Goal: Information Seeking & Learning: Learn about a topic

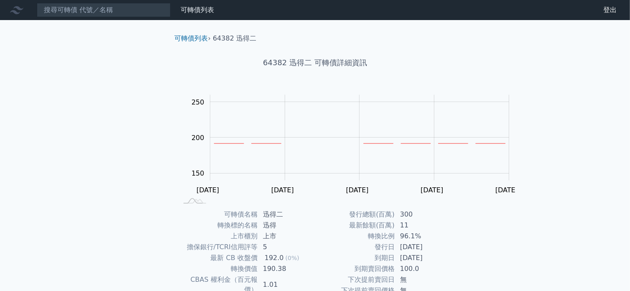
scroll to position [192, 0]
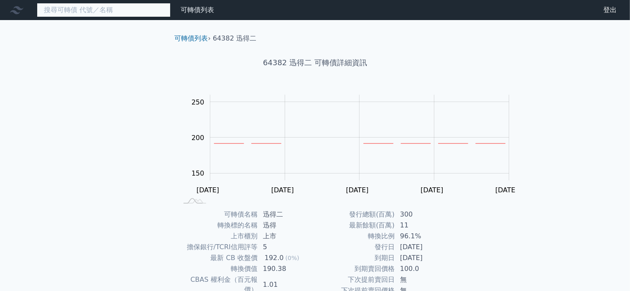
click at [140, 15] on input at bounding box center [104, 10] width 134 height 14
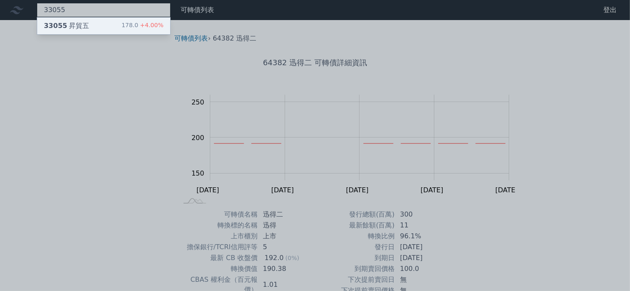
type input "33055"
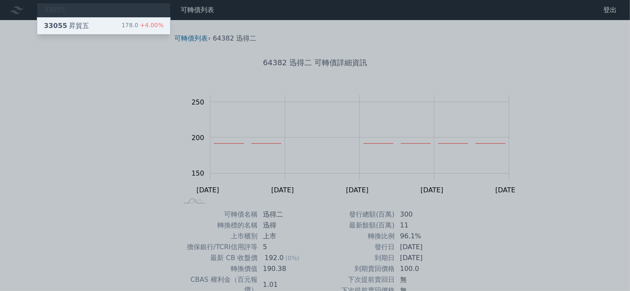
click at [89, 31] on div "33055 昇貿五" at bounding box center [66, 26] width 45 height 10
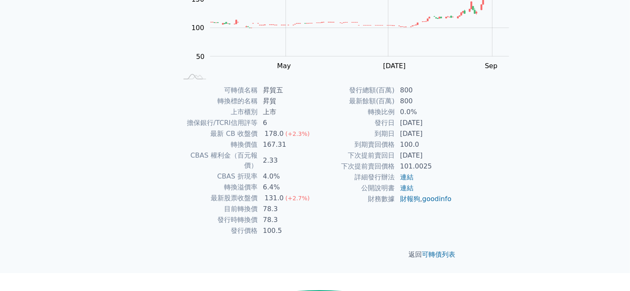
scroll to position [163, 0]
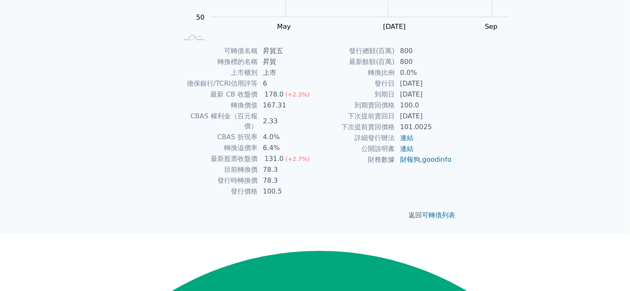
drag, startPoint x: 219, startPoint y: 126, endPoint x: 219, endPoint y: 119, distance: 6.7
click at [219, 100] on td "最新 CB 收盤價" at bounding box center [218, 94] width 80 height 11
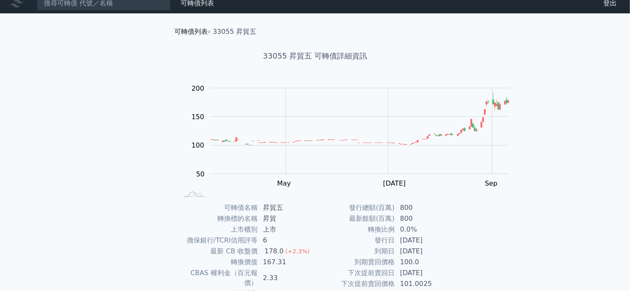
scroll to position [0, 0]
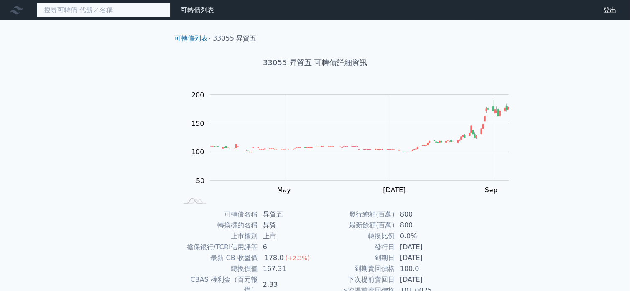
click at [113, 15] on input at bounding box center [104, 10] width 134 height 14
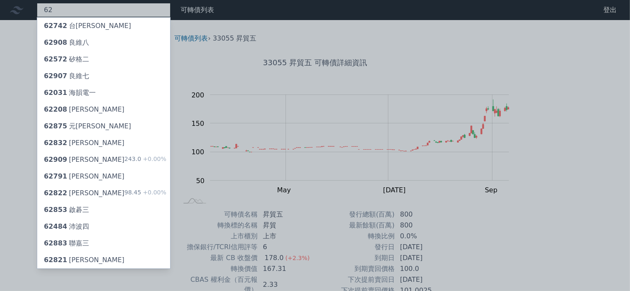
type input "6"
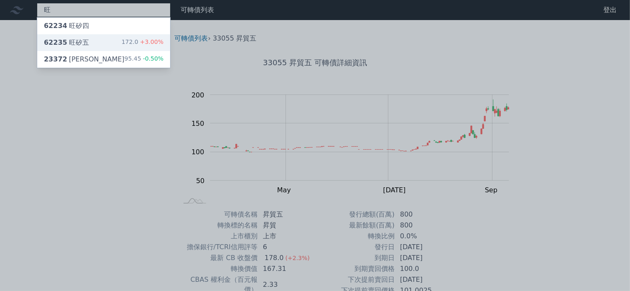
type input "旺"
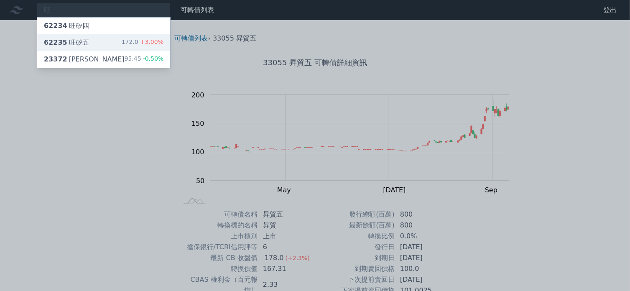
type textarea "172.0+3.00% 23372旺宏二 95.45-0.50% 可轉債列表 財務數據 登出"
click at [103, 49] on div "旺 62234 旺矽四 62235 旺矽五 172.0 +3.00% 23372 [PERSON_NAME] 95.45 -0.50% 可轉債列表 財務數據 …" at bounding box center [315, 198] width 630 height 397
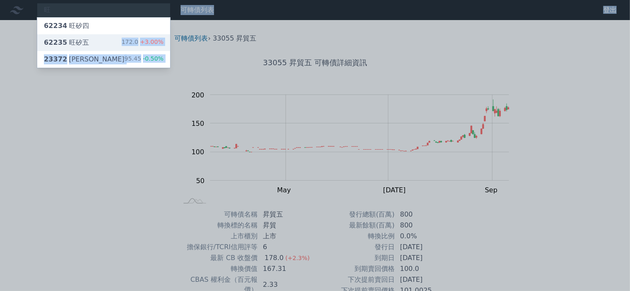
click at [84, 48] on div "62235 旺矽五" at bounding box center [66, 43] width 45 height 10
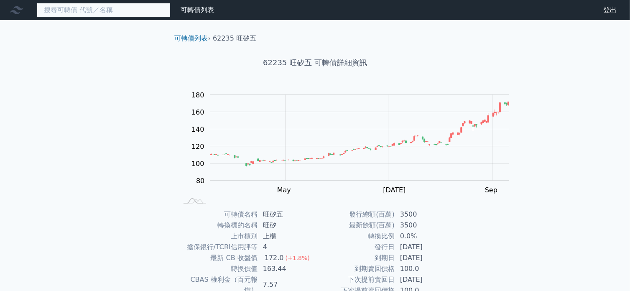
click at [106, 8] on input at bounding box center [104, 10] width 134 height 14
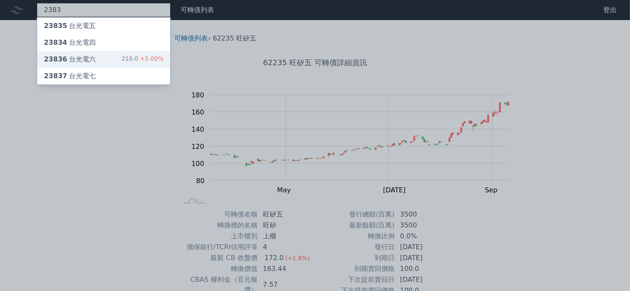
type input "2383"
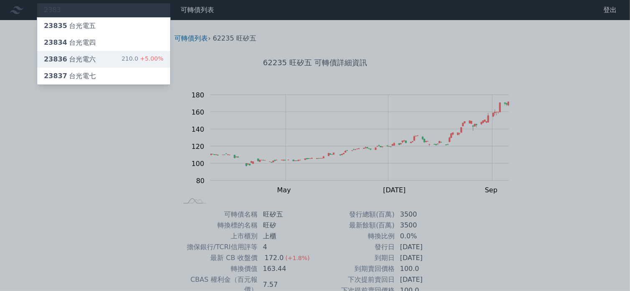
click at [89, 64] on div "23836 台光電六" at bounding box center [70, 59] width 52 height 10
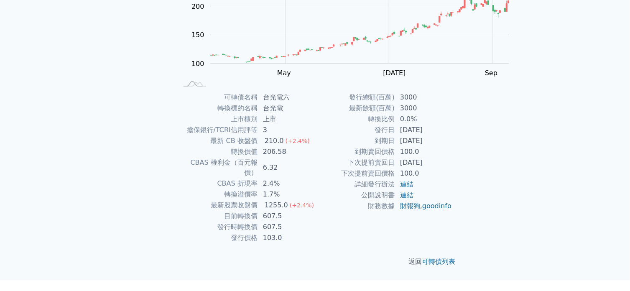
scroll to position [80, 0]
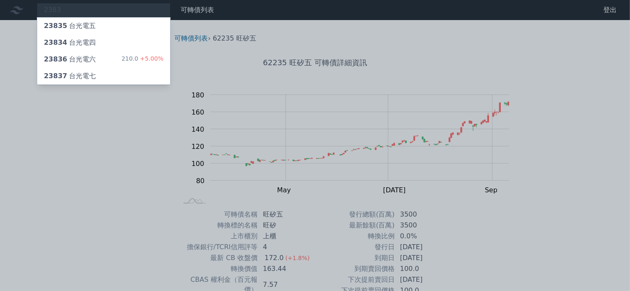
click at [82, 193] on div at bounding box center [315, 145] width 630 height 291
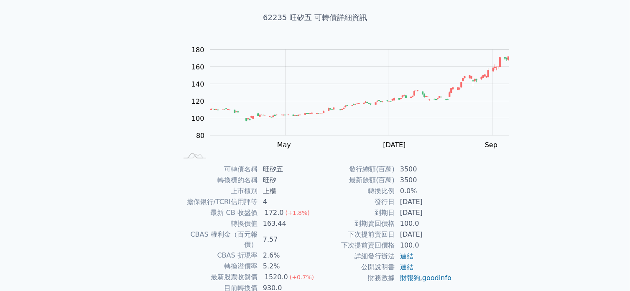
scroll to position [84, 0]
